Goal: Task Accomplishment & Management: Check status

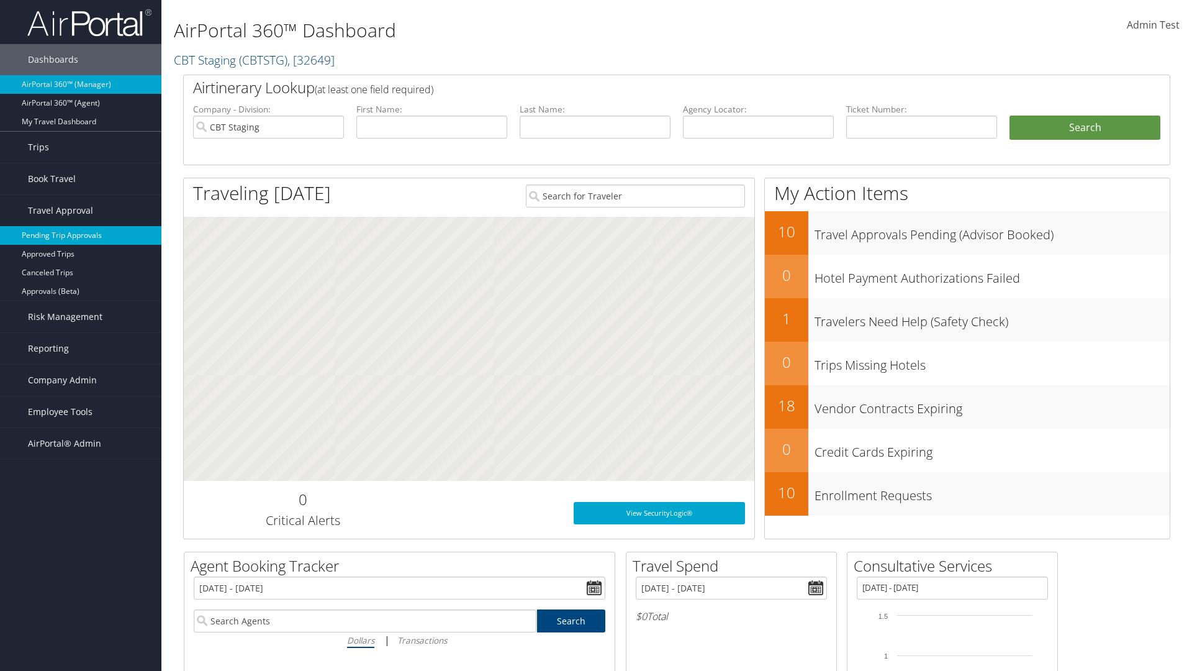
click at [81, 235] on link "Pending Trip Approvals" at bounding box center [80, 235] width 161 height 19
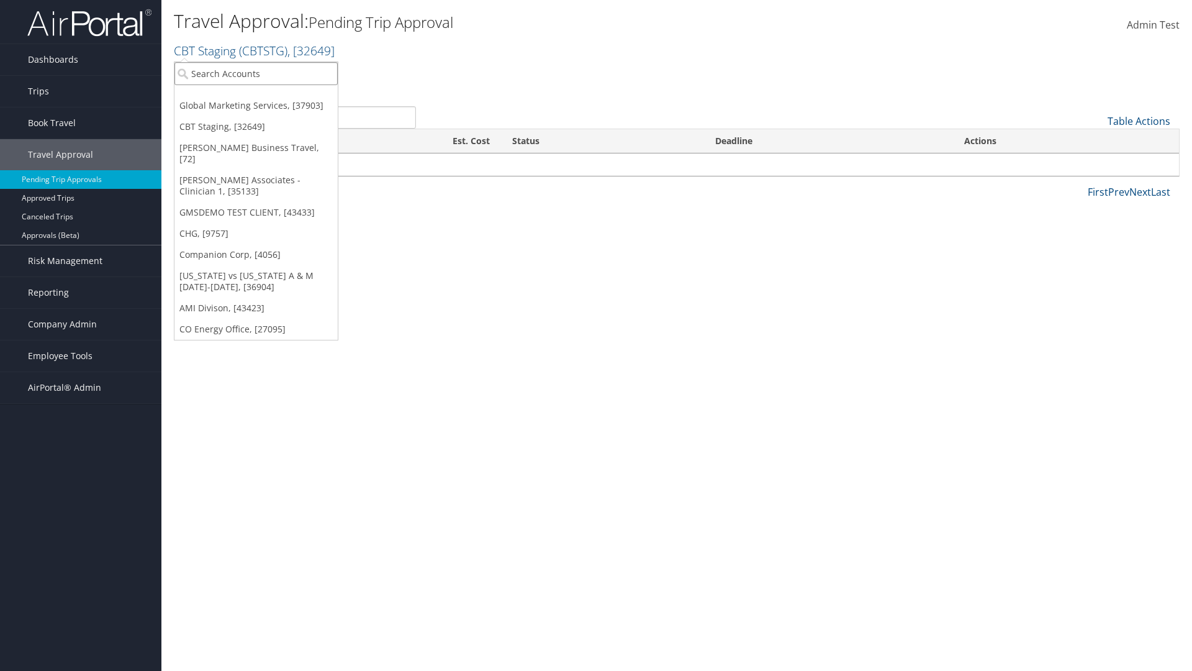
click at [256, 73] on input "search" at bounding box center [256, 73] width 163 height 23
type input "Global Marketing Services"
click at [268, 107] on div "Account" at bounding box center [268, 107] width 200 height 11
